Goal: Task Accomplishment & Management: Use online tool/utility

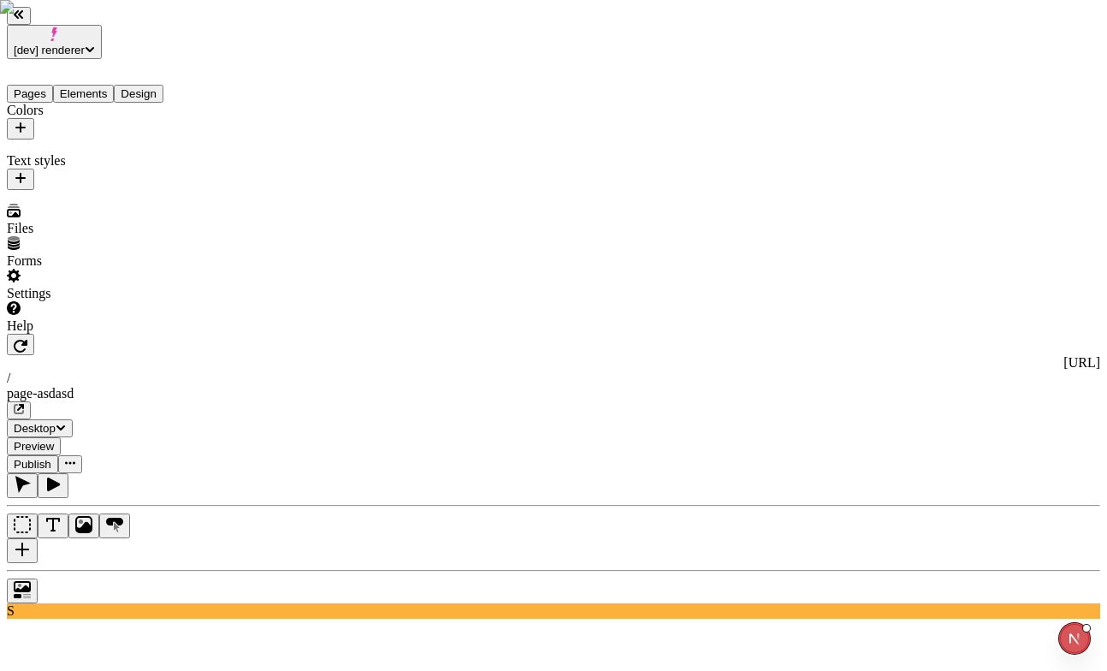
click at [42, 85] on button "Pages" at bounding box center [30, 94] width 46 height 18
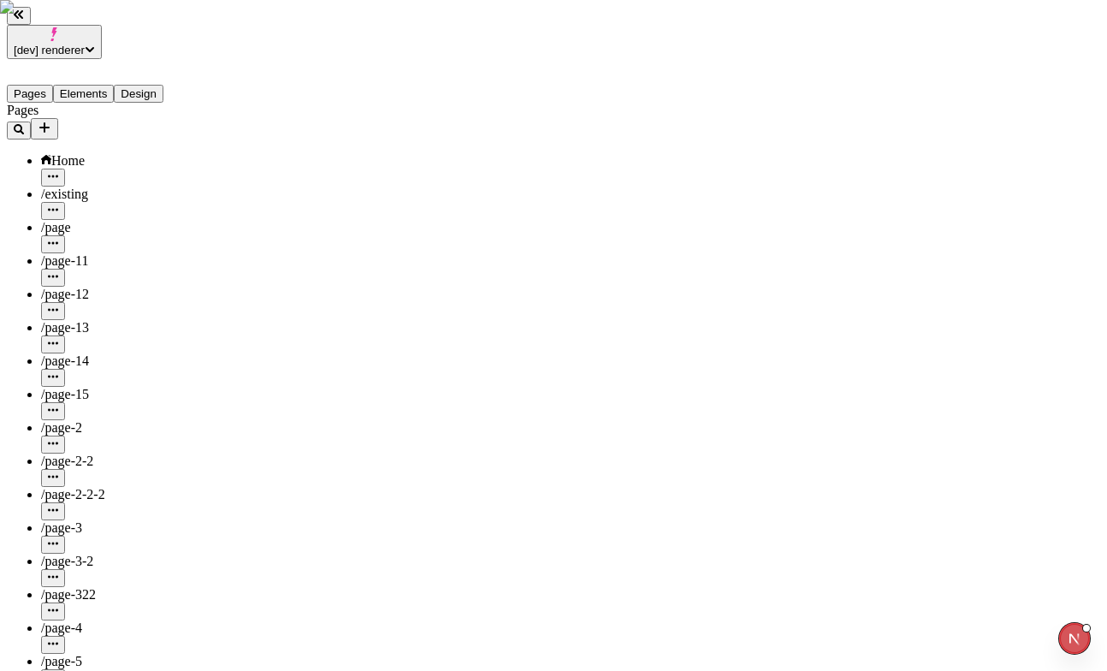
scroll to position [80, 0]
type input "/page-9"
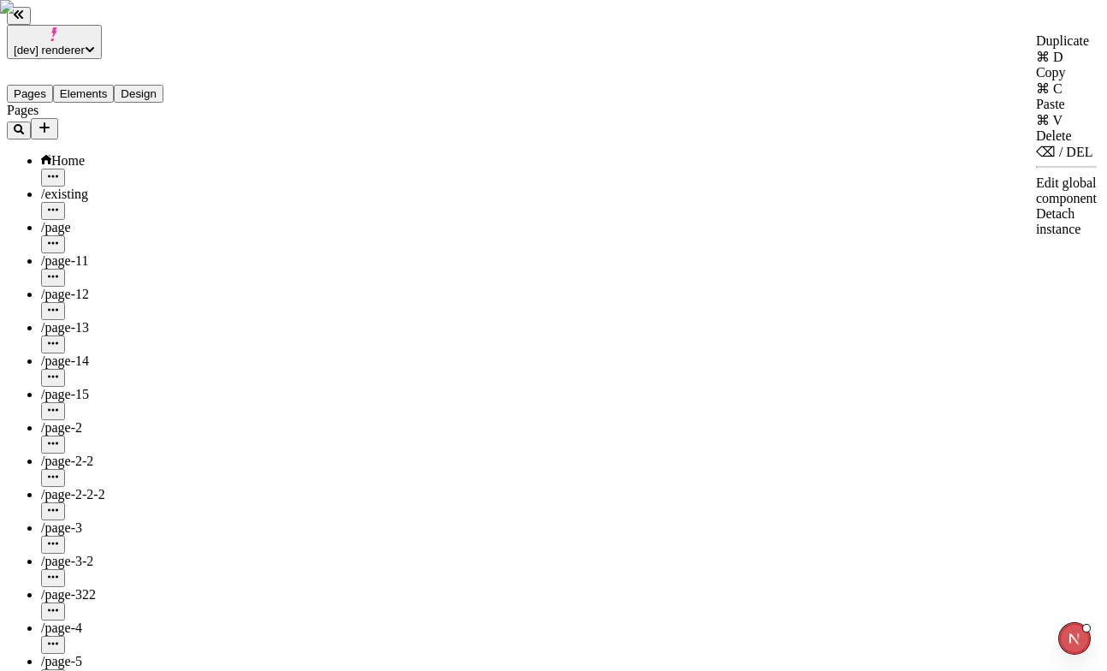
click at [1036, 206] on div "Detach instance" at bounding box center [1066, 221] width 61 height 31
click at [1036, 175] on div "Edit global component" at bounding box center [1066, 190] width 61 height 31
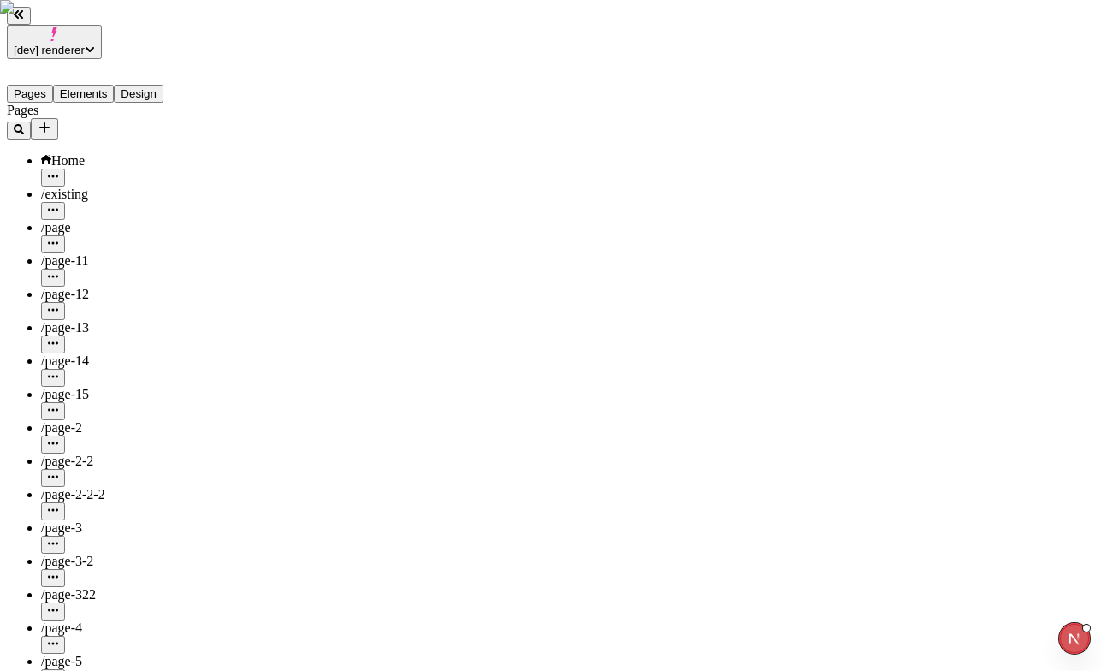
click at [1036, 206] on div "Detach instance" at bounding box center [1066, 221] width 61 height 31
click at [1036, 60] on div "Duplicate ⌘ D" at bounding box center [1066, 49] width 61 height 32
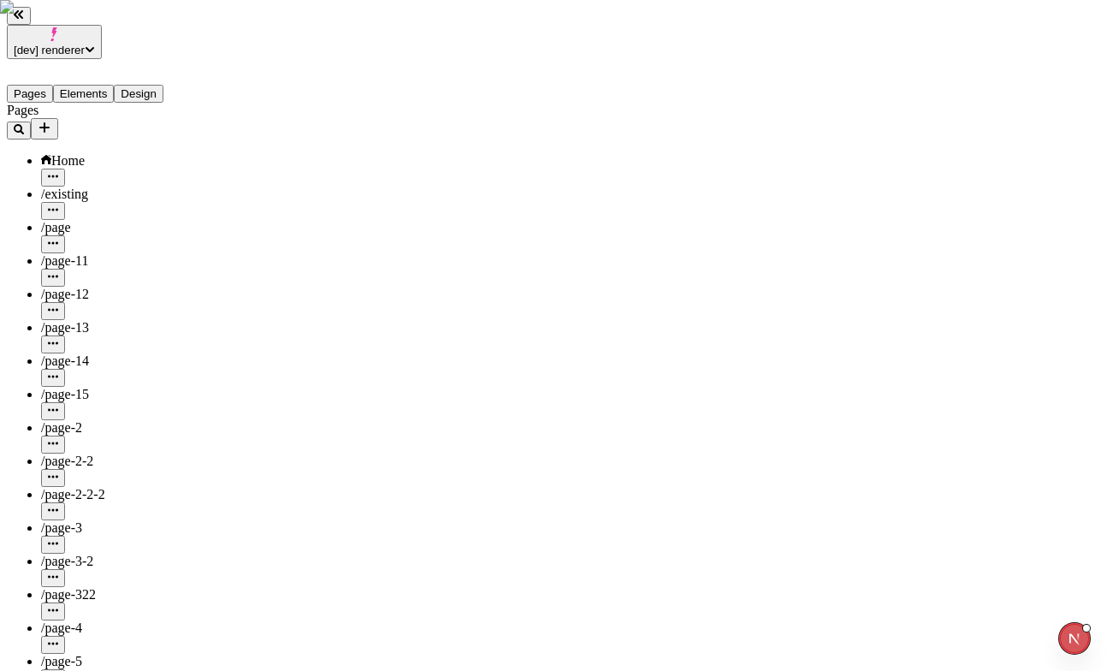
drag, startPoint x: 958, startPoint y: 353, endPoint x: 984, endPoint y: 394, distance: 49.6
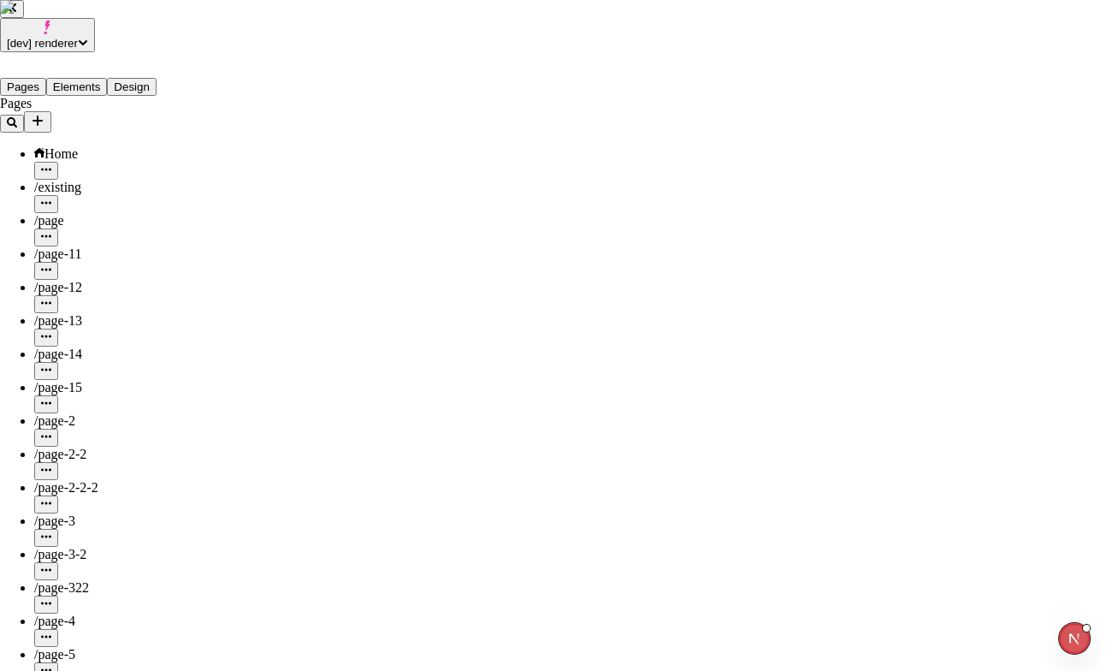
type input "Box2"
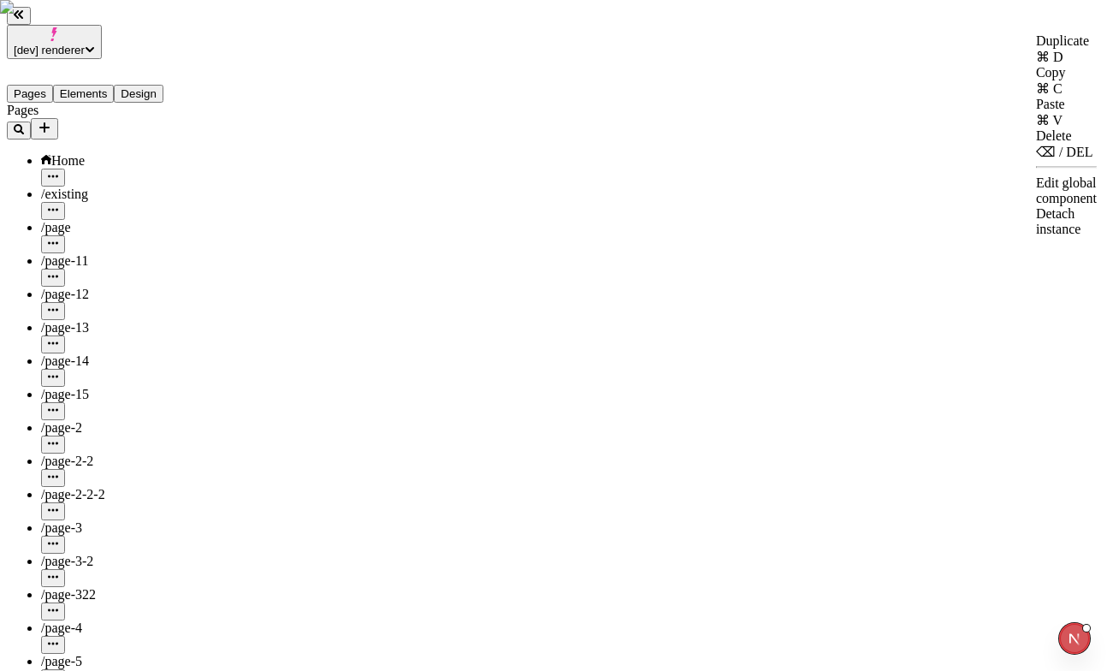
click at [1036, 206] on div "Detach instance" at bounding box center [1066, 221] width 61 height 31
click at [1036, 182] on div "Edit global component" at bounding box center [1066, 190] width 61 height 31
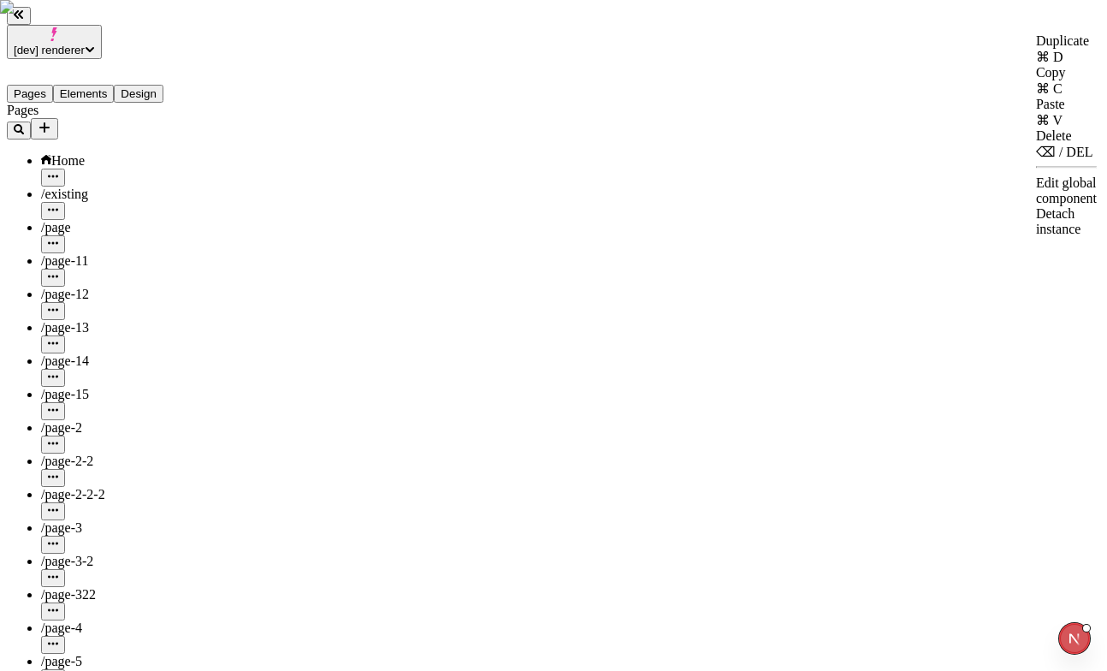
click at [1036, 206] on div "Detach instance" at bounding box center [1066, 221] width 61 height 31
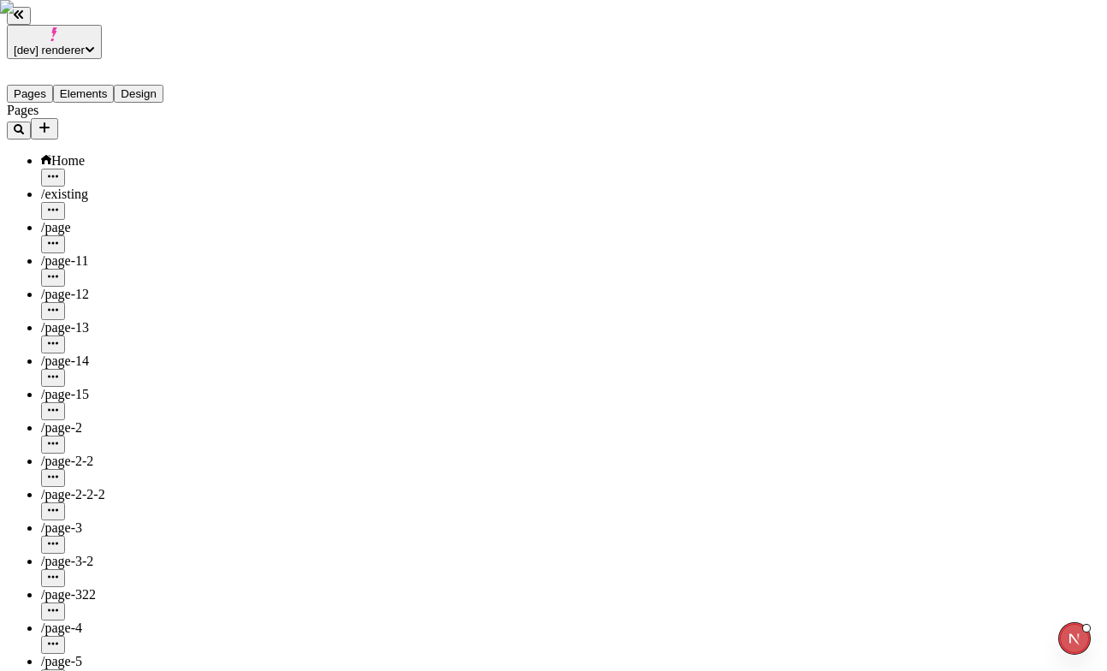
click at [1036, 133] on div "Delete ⌫ / DEL" at bounding box center [1066, 144] width 61 height 32
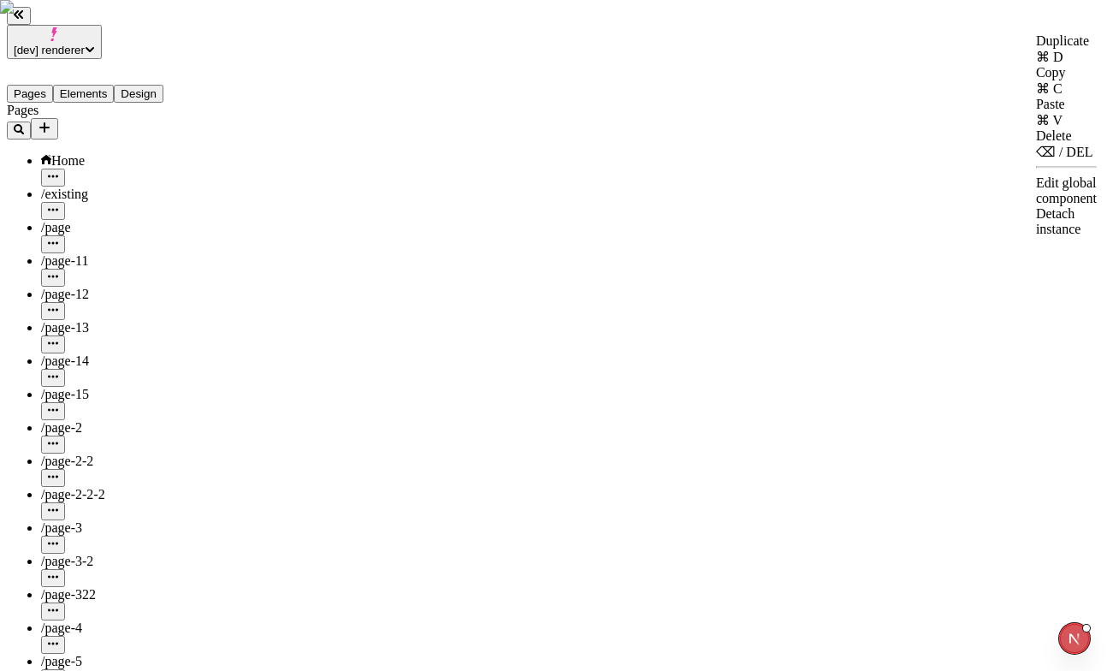
click at [1036, 133] on div "Delete ⌫ / DEL" at bounding box center [1066, 144] width 61 height 32
click at [1036, 128] on div "Delete ⌫ / DEL" at bounding box center [1066, 144] width 61 height 32
click at [1036, 135] on div "Delete ⌫ / DEL" at bounding box center [1066, 144] width 61 height 32
click at [1036, 145] on div "Duplicate ⌘ D Copy ⌘ C Paste ⌘ V Delete ⌫ / DEL Edit global component Detach in…" at bounding box center [1066, 135] width 61 height 204
click at [1036, 140] on div "Delete ⌫ / DEL" at bounding box center [1066, 144] width 61 height 32
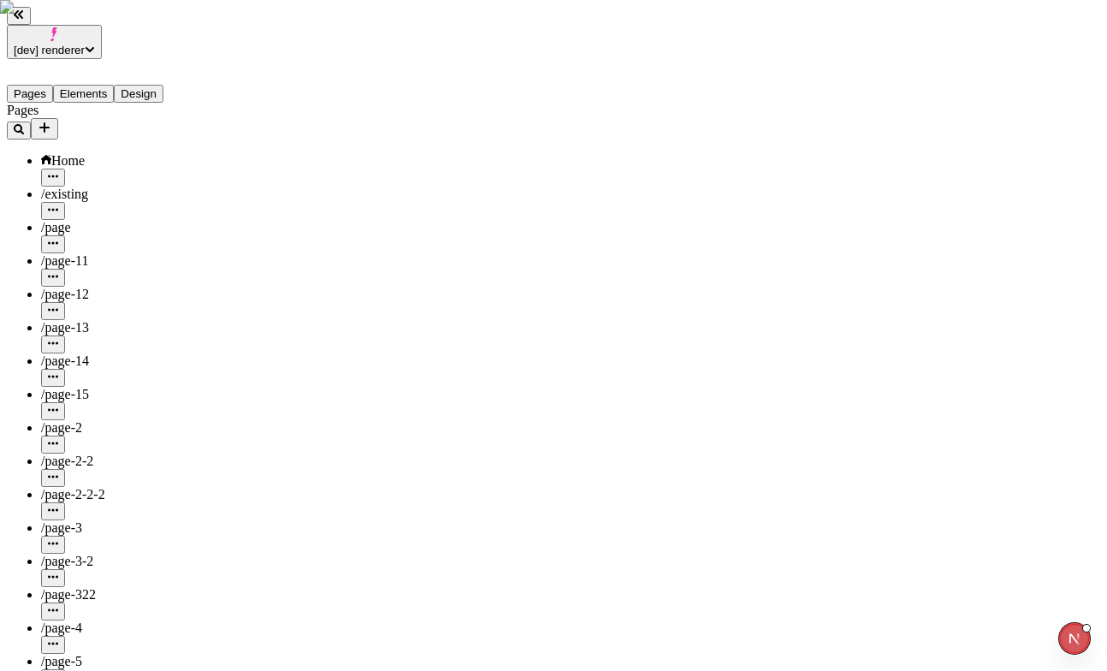
click at [1046, 144] on div "⌫ / DEL" at bounding box center [1066, 152] width 61 height 16
click at [1042, 157] on div "Duplicate ⌘ D Copy ⌘ C Paste ⌘ V Delete ⌫ / DEL Edit global component Detach in…" at bounding box center [1066, 135] width 61 height 204
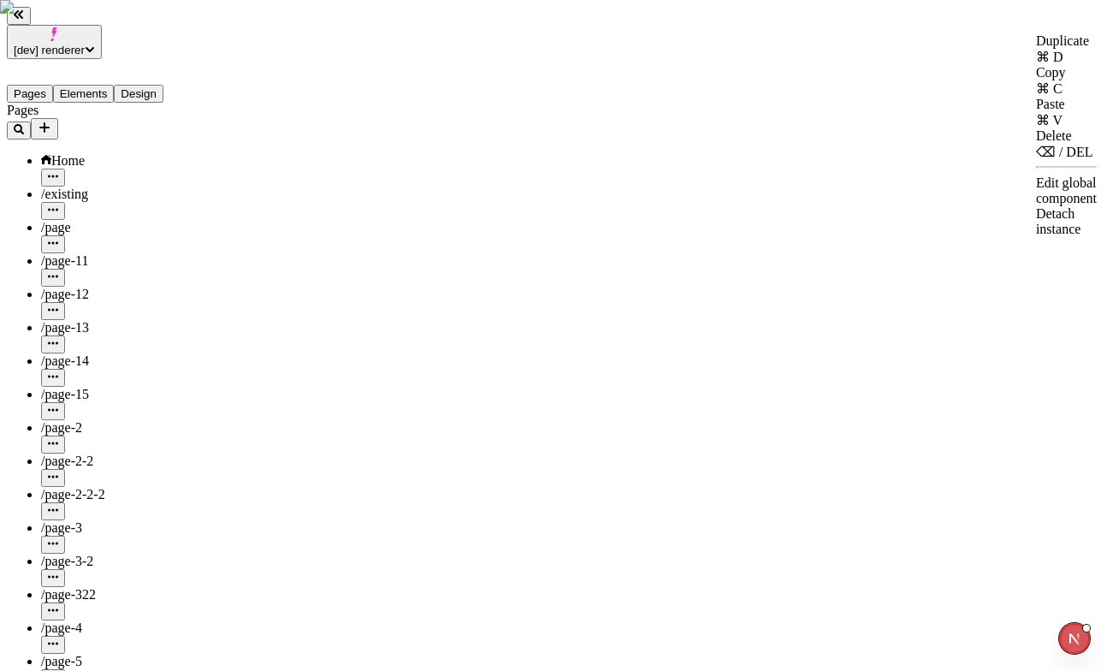
click at [1037, 175] on div "Edit global component" at bounding box center [1066, 190] width 61 height 31
click at [1056, 50] on div "Duplicate ⌘ D" at bounding box center [1066, 49] width 61 height 32
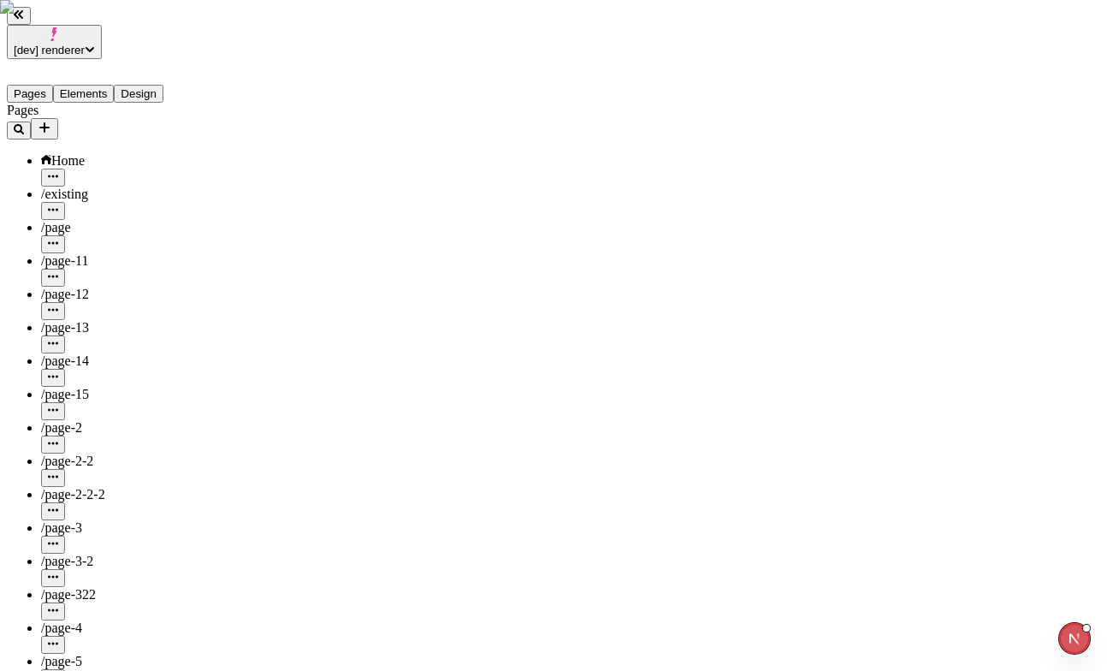
click at [1036, 49] on div "Duplicate" at bounding box center [1066, 40] width 61 height 15
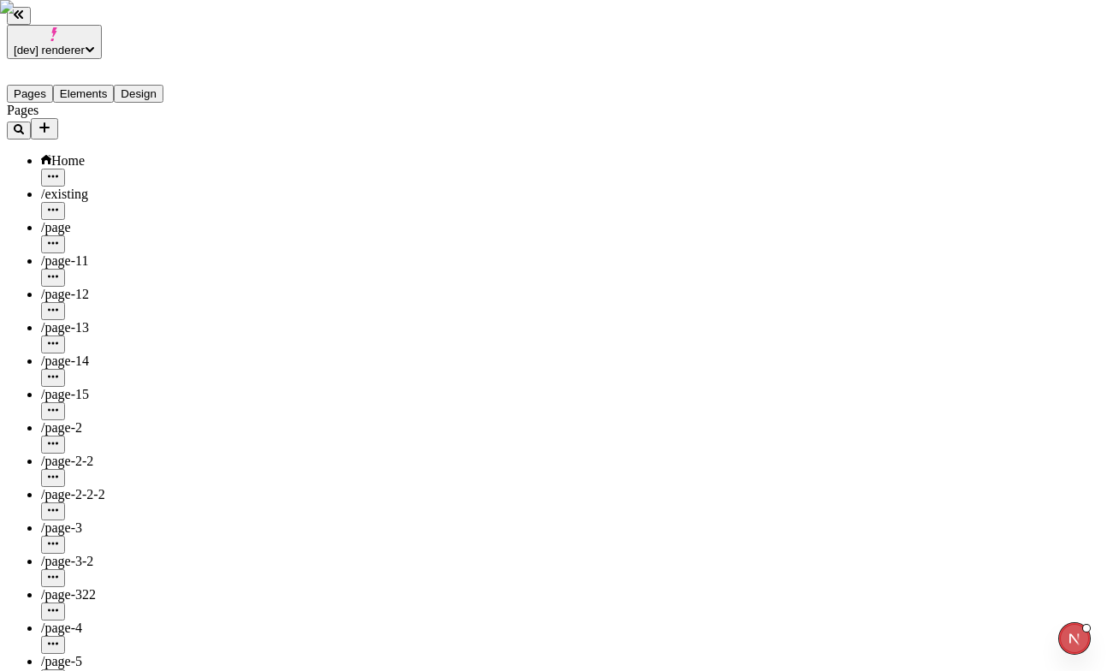
click at [1054, 46] on div "Duplicate ⌘ D" at bounding box center [1066, 49] width 61 height 32
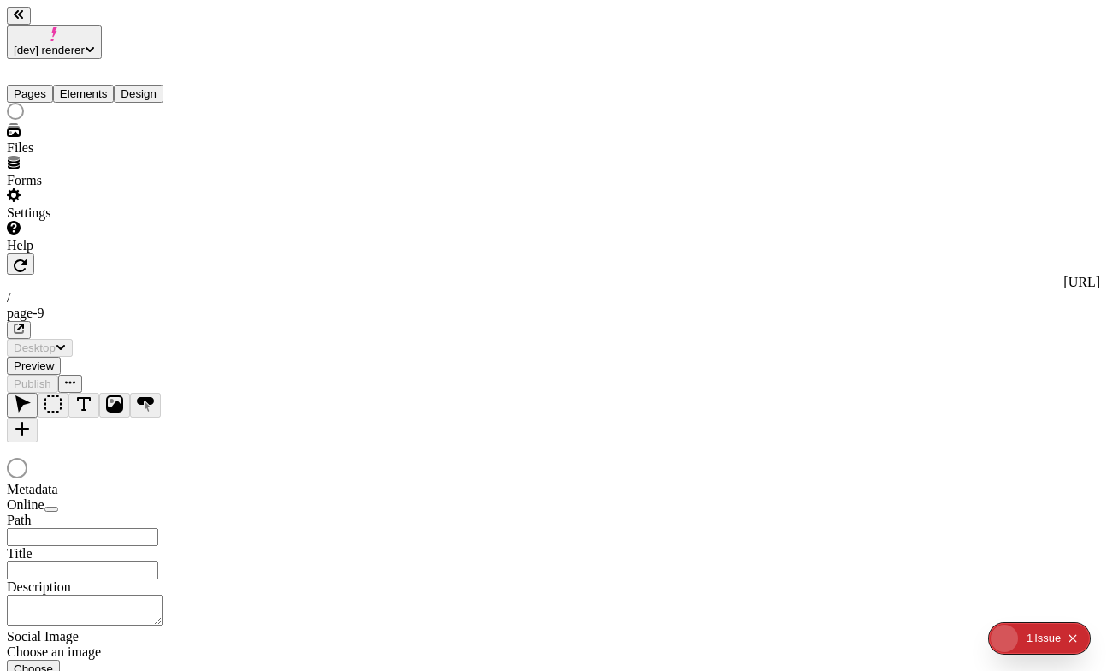
type input "/page-9"
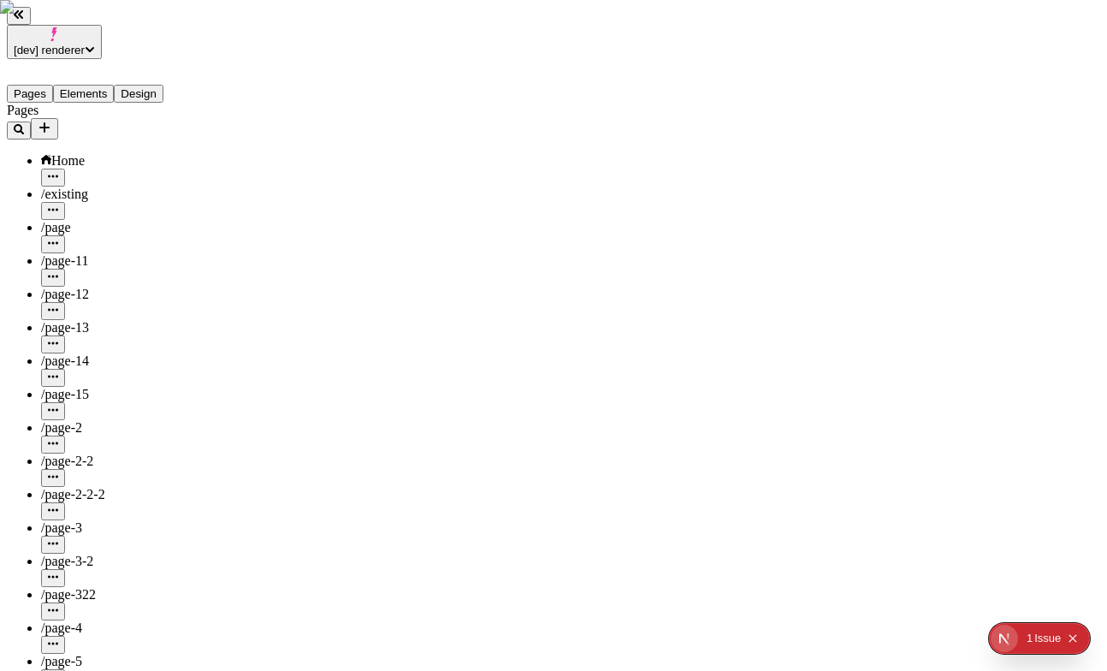
click at [1041, 145] on span "⌫ / DEL" at bounding box center [1064, 152] width 57 height 15
click at [1036, 135] on div "Delete ⌫ / DEL" at bounding box center [1066, 144] width 61 height 32
click at [1036, 147] on div "Duplicate ⌘ D Copy ⌘ C Paste ⌘ V Delete ⌫ / DEL Edit global component Detach in…" at bounding box center [1066, 135] width 61 height 204
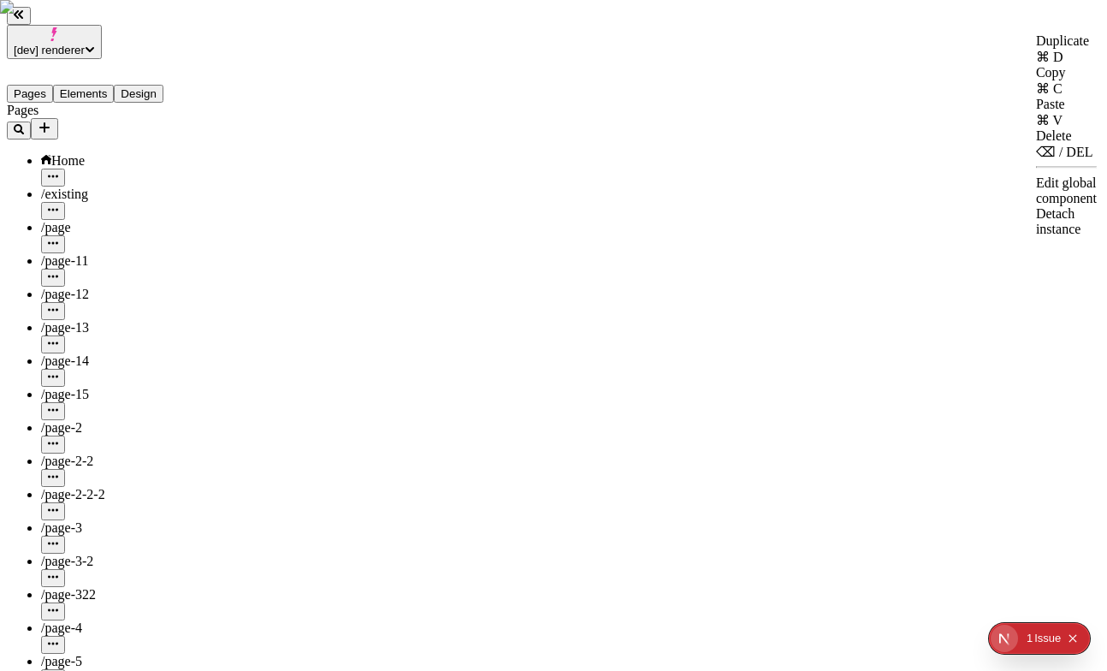
click at [1036, 128] on div "Delete ⌫ / DEL" at bounding box center [1066, 144] width 61 height 32
click at [1036, 130] on div "Delete ⌫ / DEL" at bounding box center [1066, 144] width 61 height 32
click at [1036, 128] on div "Delete" at bounding box center [1066, 135] width 61 height 15
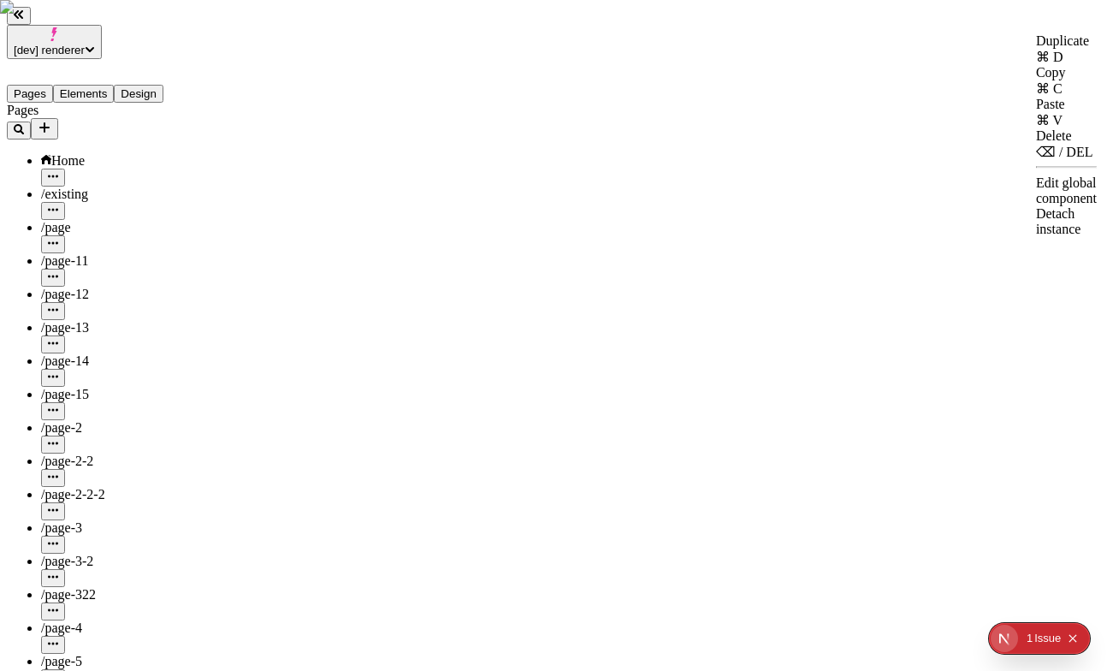
click at [1036, 175] on div "Edit global component" at bounding box center [1066, 190] width 61 height 31
click at [1036, 206] on div "Detach instance" at bounding box center [1066, 221] width 61 height 31
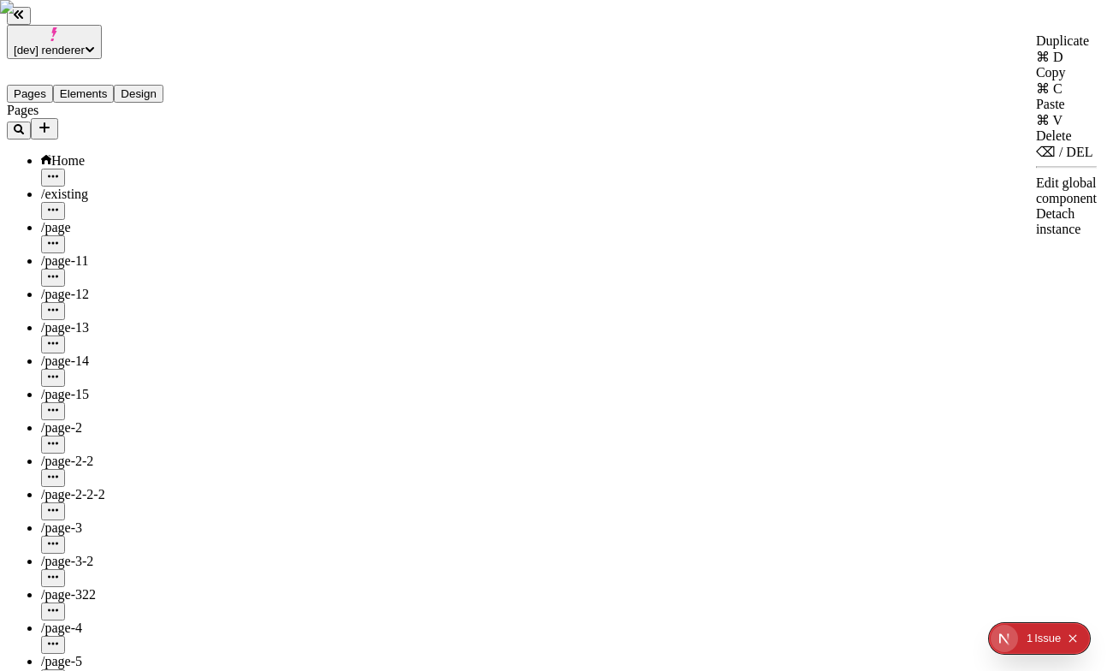
click at [1076, 175] on div "Edit global component" at bounding box center [1066, 190] width 61 height 31
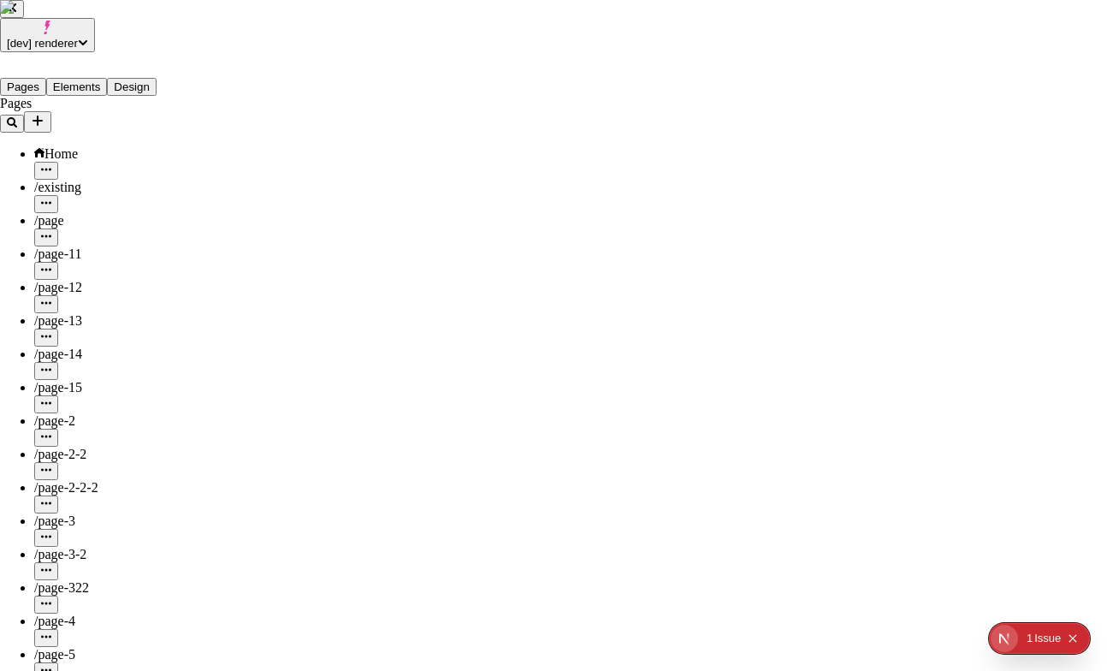
checkbox input "true"
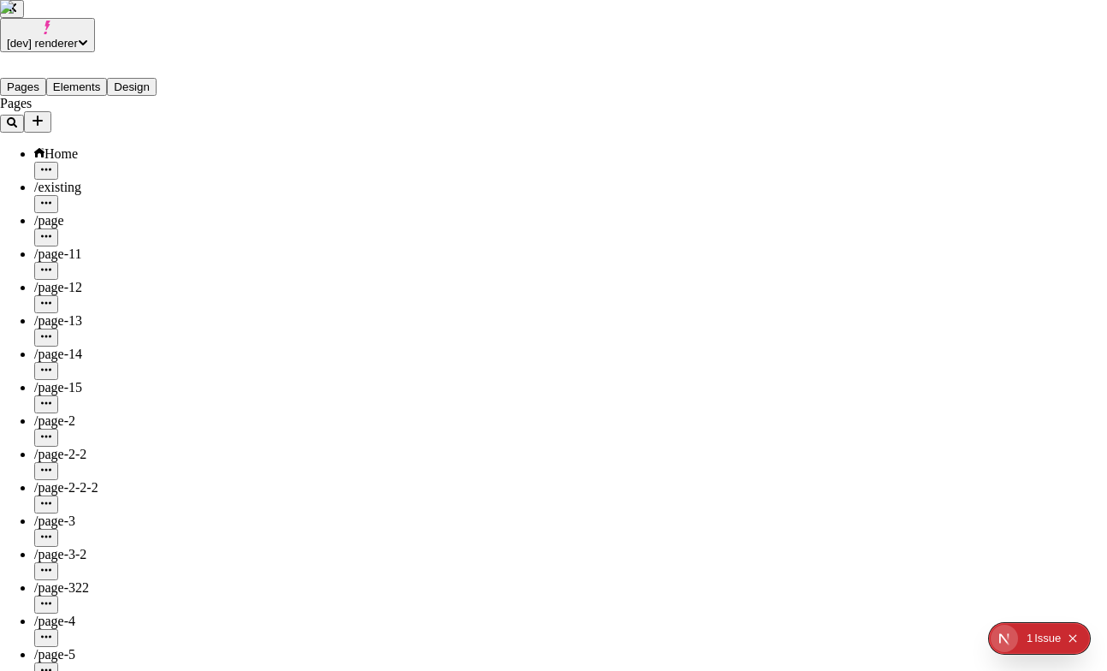
checkbox input "true"
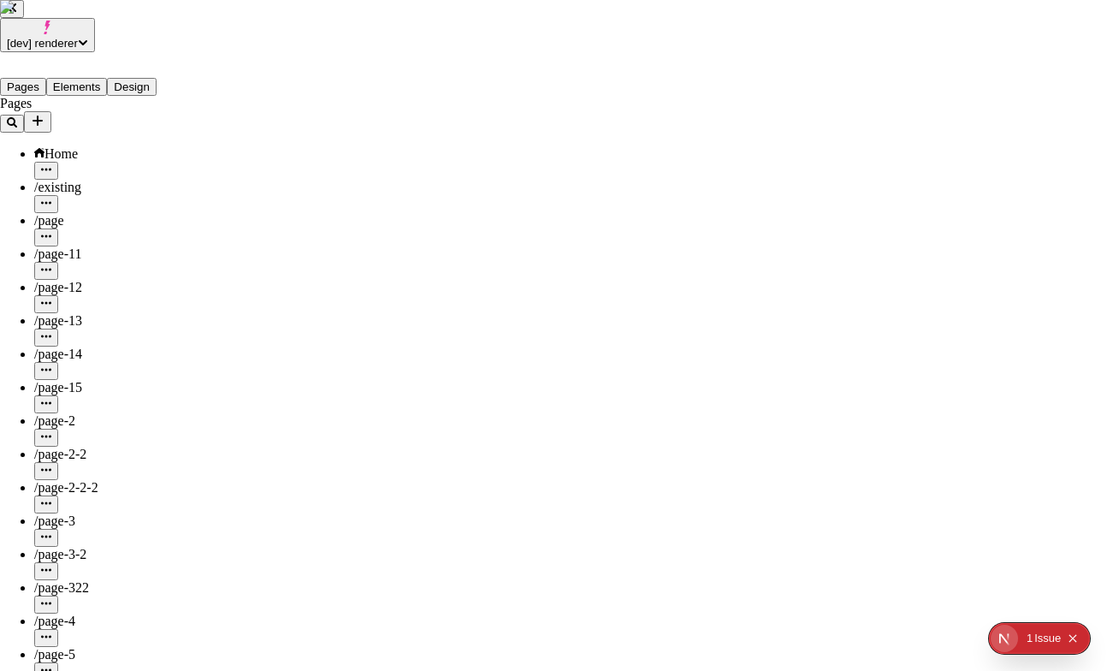
drag, startPoint x: 631, startPoint y: 132, endPoint x: 607, endPoint y: 132, distance: 24.0
click at [755, 236] on div "Publish version" at bounding box center [738, 220] width 151 height 33
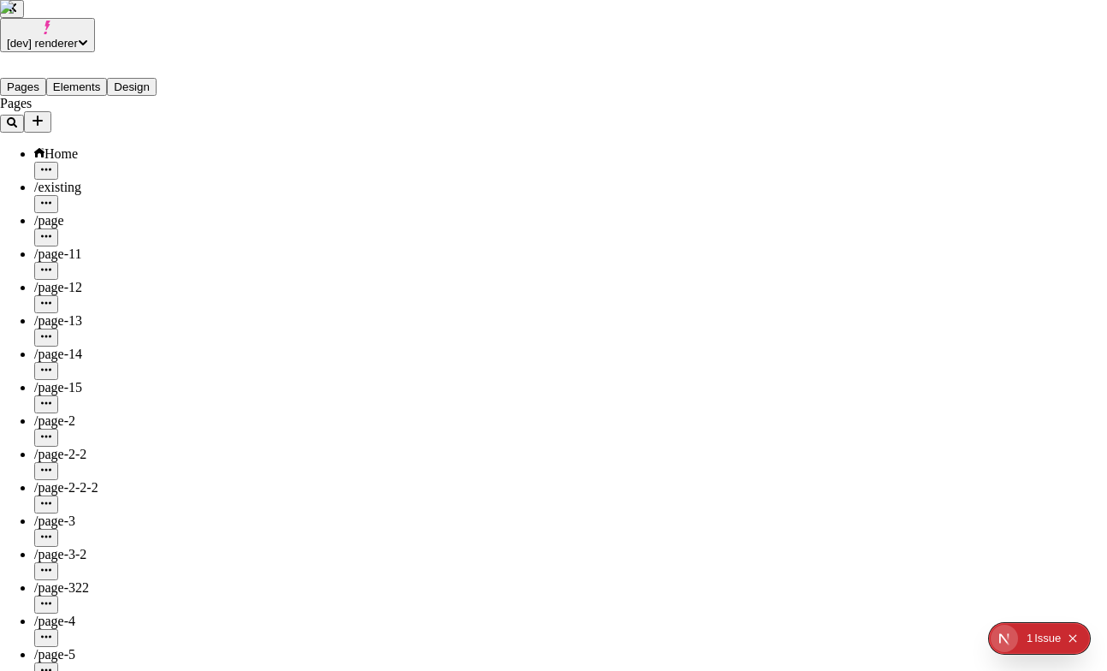
click at [777, 270] on div "Publish version" at bounding box center [738, 254] width 151 height 33
